Goal: Information Seeking & Learning: Learn about a topic

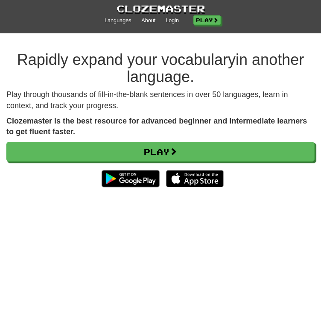
click at [174, 141] on div "Play through thousands of fill-in-the-blank sentences in over 50 languages, lea…" at bounding box center [160, 144] width 321 height 111
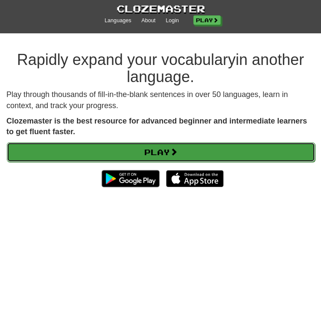
click at [171, 149] on link "Play" at bounding box center [161, 152] width 309 height 20
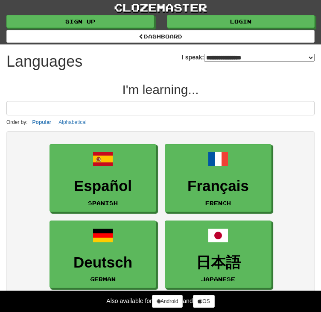
select select "*******"
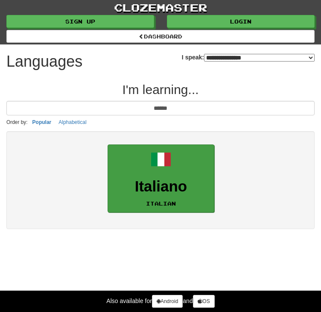
type input "******"
click at [145, 144] on link "Italiano Italian" at bounding box center [161, 178] width 107 height 68
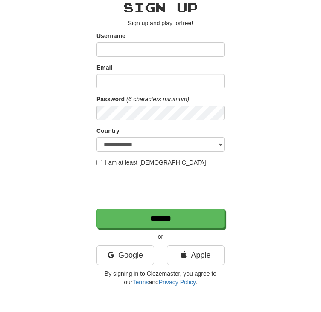
scroll to position [53, 0]
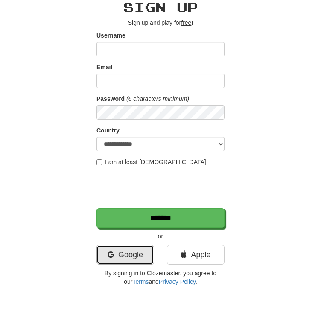
click at [145, 256] on link "Google" at bounding box center [126, 255] width 58 height 20
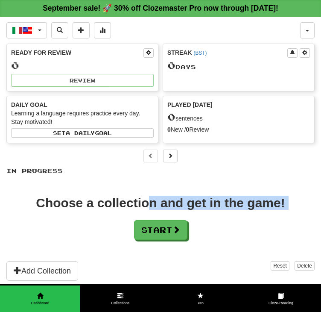
drag, startPoint x: 159, startPoint y: 245, endPoint x: 153, endPoint y: 197, distance: 48.2
click at [153, 197] on div "In Progress Choose a collection and get in the game! Start Add Collection Reset…" at bounding box center [160, 237] width 309 height 140
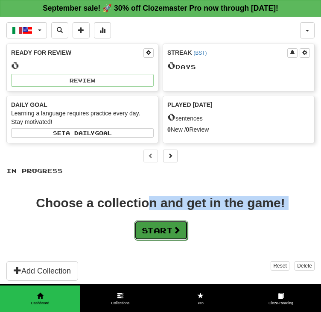
click at [155, 224] on button "Start" at bounding box center [161, 231] width 53 height 20
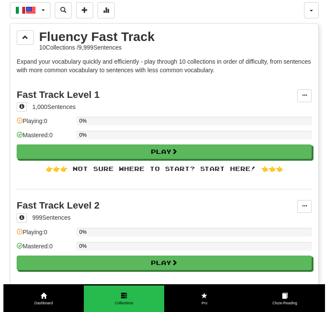
scroll to position [24, 0]
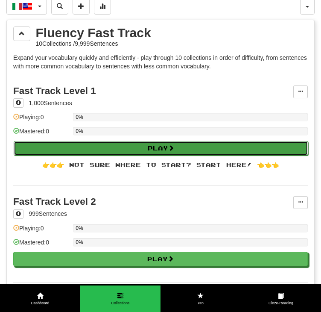
click at [129, 147] on button "Play" at bounding box center [161, 148] width 295 height 15
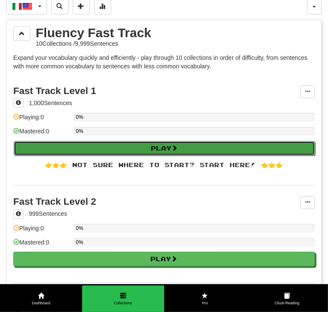
select select "**"
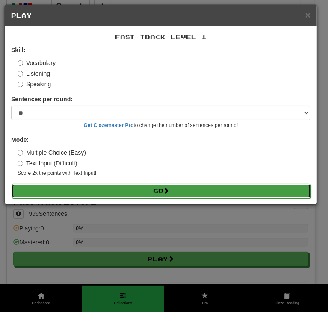
click at [108, 191] on button "Go" at bounding box center [161, 191] width 299 height 15
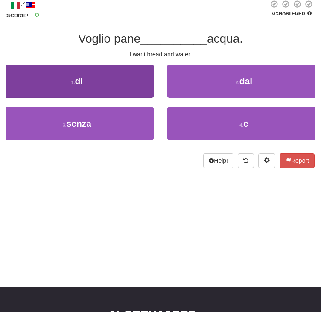
scroll to position [46, 0]
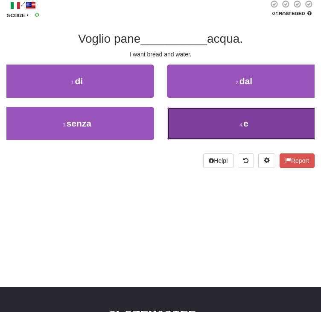
click at [167, 140] on button "4 . e" at bounding box center [244, 123] width 154 height 33
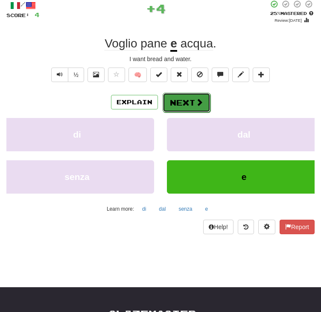
click at [170, 112] on button "Next" at bounding box center [187, 103] width 48 height 20
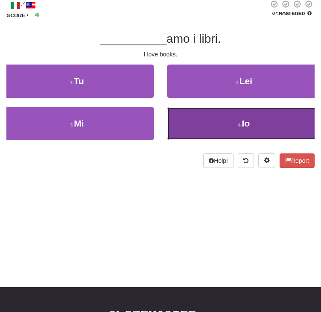
click at [167, 140] on button "4 . Io" at bounding box center [244, 123] width 154 height 33
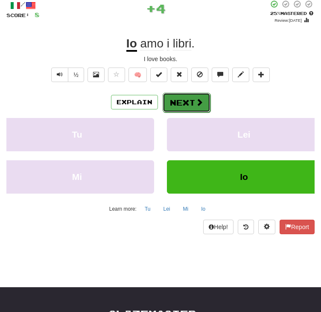
click at [201, 106] on span at bounding box center [200, 102] width 8 height 8
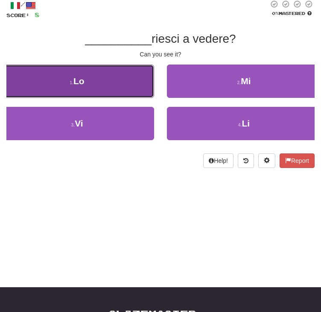
click at [154, 98] on button "1 . Lo" at bounding box center [77, 81] width 154 height 33
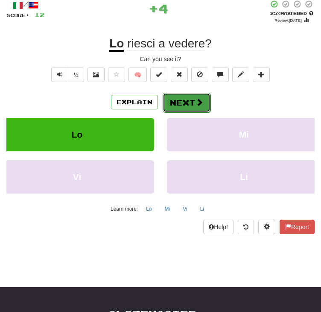
click at [175, 112] on button "Next" at bounding box center [187, 103] width 48 height 20
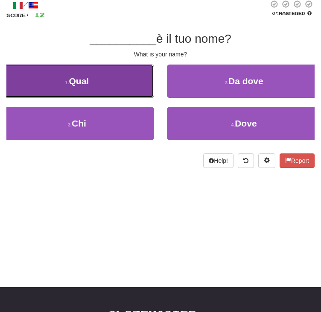
click at [154, 98] on button "1 . Qual" at bounding box center [77, 81] width 154 height 33
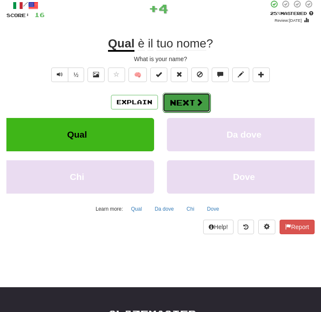
click at [189, 112] on button "Next" at bounding box center [187, 103] width 48 height 20
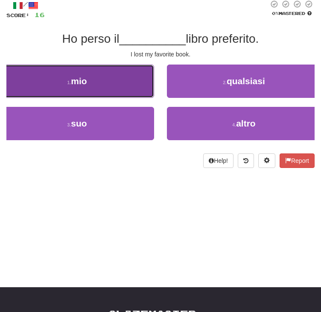
click at [154, 98] on button "1 . mio" at bounding box center [77, 81] width 154 height 33
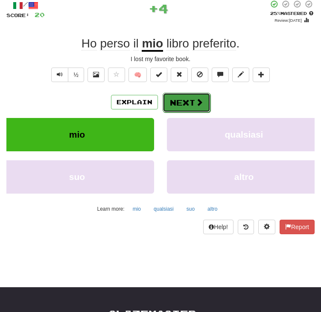
click at [174, 112] on button "Next" at bounding box center [187, 103] width 48 height 20
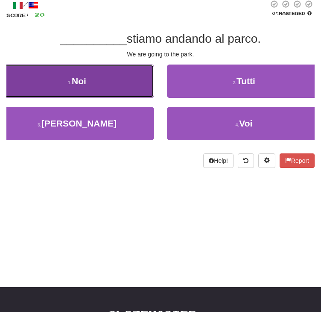
click at [154, 98] on button "1 . Noi" at bounding box center [77, 81] width 154 height 33
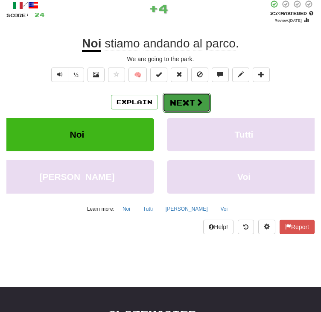
click at [175, 112] on button "Next" at bounding box center [187, 103] width 48 height 20
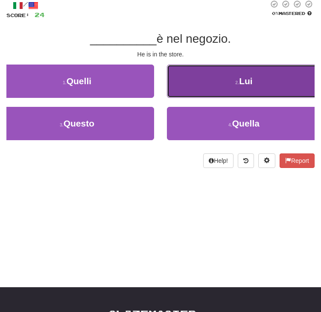
click at [177, 98] on button "2 . Lui" at bounding box center [244, 81] width 154 height 33
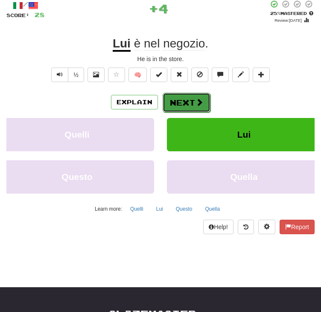
click at [186, 112] on button "Next" at bounding box center [187, 103] width 48 height 20
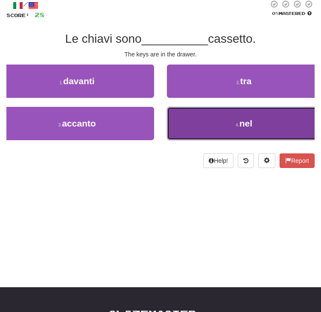
click at [167, 140] on button "4 . nel" at bounding box center [244, 123] width 154 height 33
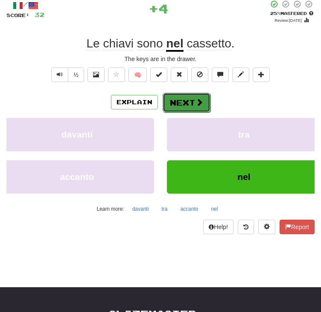
click at [176, 112] on button "Next" at bounding box center [187, 103] width 48 height 20
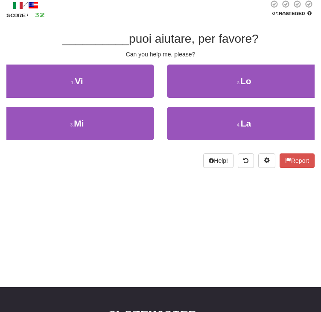
scroll to position [0, 0]
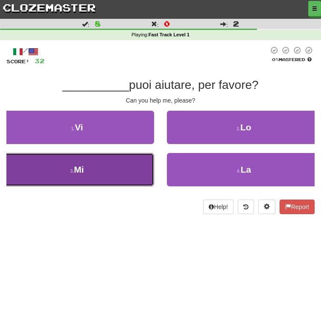
click at [152, 186] on button "3 . Mi" at bounding box center [77, 169] width 154 height 33
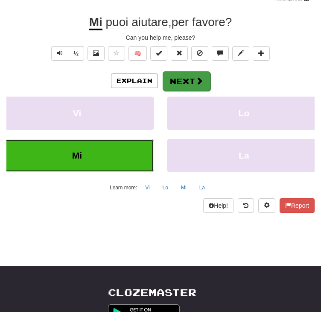
scroll to position [68, 0]
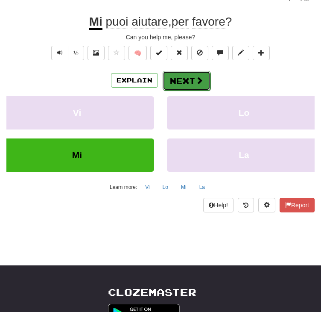
click at [193, 91] on button "Next" at bounding box center [187, 81] width 48 height 20
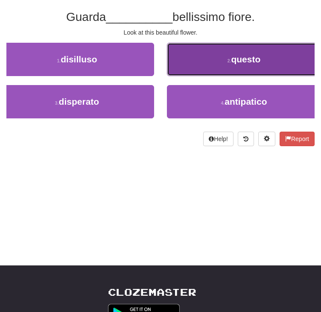
click at [167, 76] on button "2 . questo" at bounding box center [244, 59] width 154 height 33
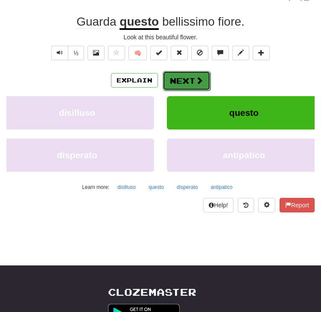
click at [172, 91] on button "Next" at bounding box center [187, 81] width 48 height 20
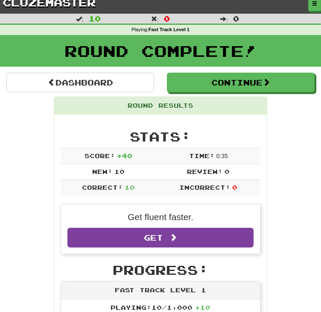
scroll to position [6, 0]
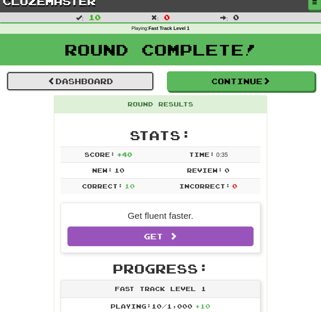
click at [94, 91] on link "Dashboard" at bounding box center [80, 81] width 148 height 20
